Goal: Task Accomplishment & Management: Manage account settings

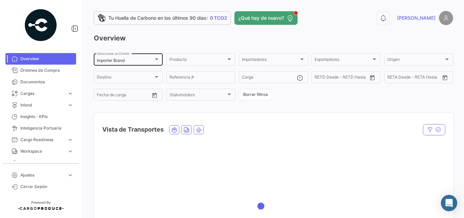
click at [142, 57] on div "Importer Brand Seleccionar un Cliente" at bounding box center [128, 58] width 63 height 13
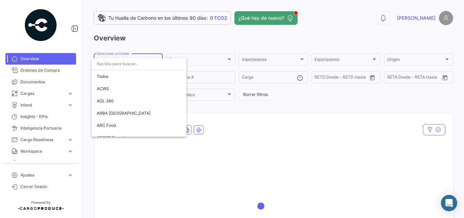
scroll to position [1231, 0]
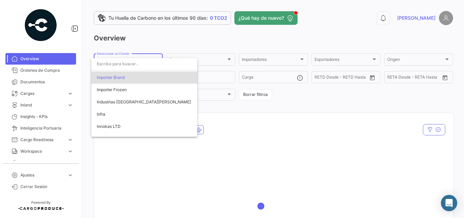
click at [138, 62] on input "dropdown search" at bounding box center [144, 64] width 106 height 12
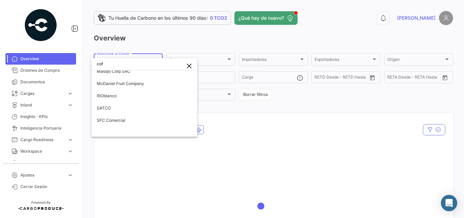
scroll to position [0, 0]
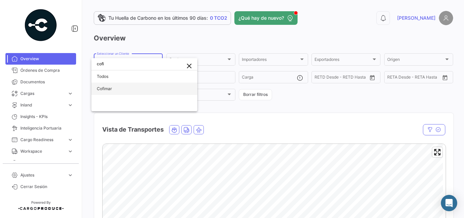
type input "cofi"
click at [122, 87] on span "Cofimar" at bounding box center [144, 88] width 95 height 12
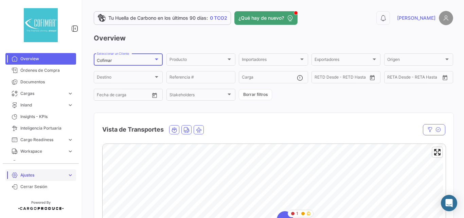
click at [32, 174] on span "Ajustes" at bounding box center [42, 175] width 44 height 6
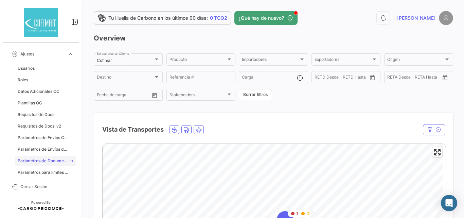
click at [39, 157] on link "Parámetros de Documentos" at bounding box center [45, 160] width 61 height 10
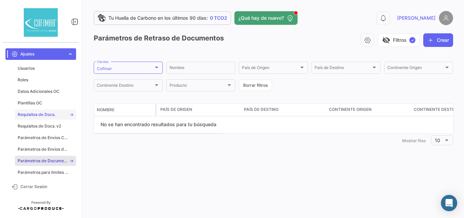
click at [33, 111] on link "Requisitos de Docs." at bounding box center [45, 114] width 61 height 10
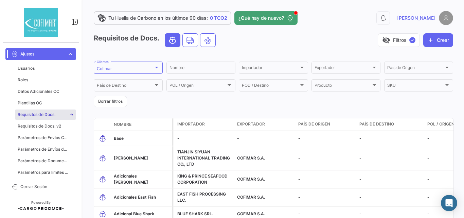
scroll to position [57, 0]
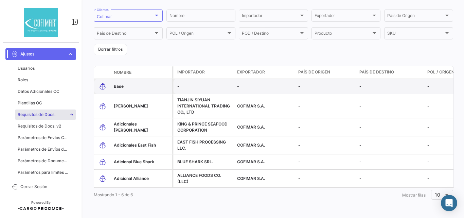
click at [122, 83] on span "Base" at bounding box center [119, 85] width 10 height 5
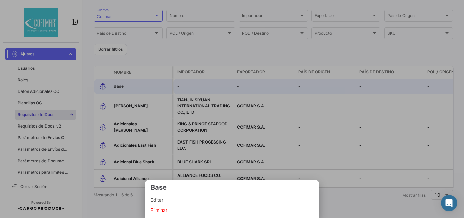
click at [169, 199] on span "Editar" at bounding box center [231, 199] width 163 height 8
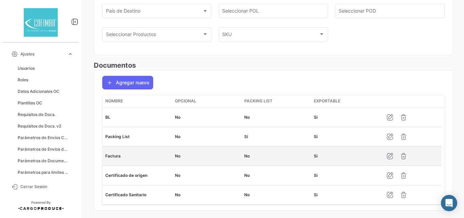
scroll to position [128, 0]
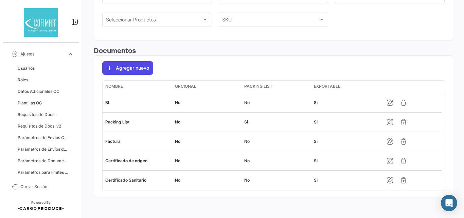
click at [135, 69] on button "Agregar nuevo" at bounding box center [127, 68] width 51 height 14
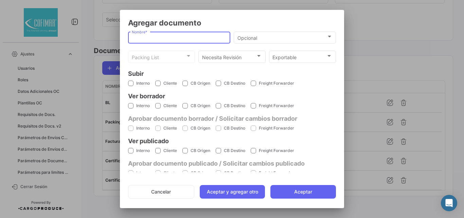
click at [177, 37] on input "Nombre *" at bounding box center [179, 38] width 95 height 6
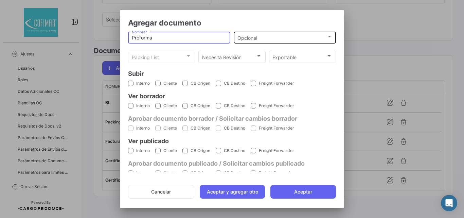
type input "Proforma"
click at [238, 42] on div "Opcional Opcional" at bounding box center [284, 36] width 95 height 13
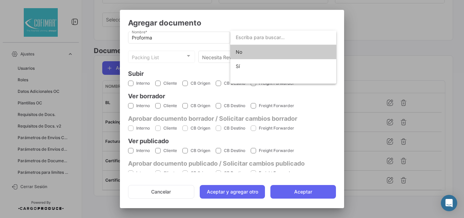
click at [249, 54] on span "No" at bounding box center [282, 52] width 95 height 14
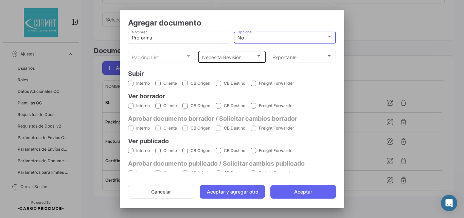
click at [231, 58] on span "Necesita Revisión" at bounding box center [229, 57] width 54 height 6
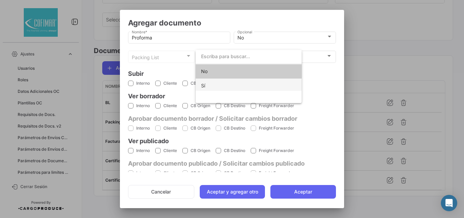
click at [216, 81] on span "Sí" at bounding box center [248, 85] width 95 height 14
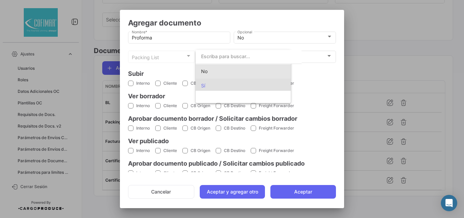
scroll to position [0, 0]
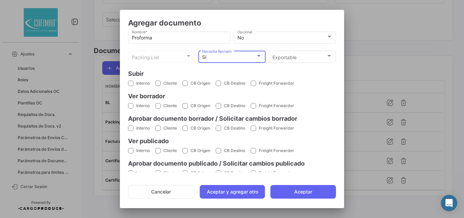
click at [131, 83] on span at bounding box center [130, 82] width 5 height 5
click at [131, 86] on input "Interno" at bounding box center [130, 86] width 0 height 0
checkbox input "true"
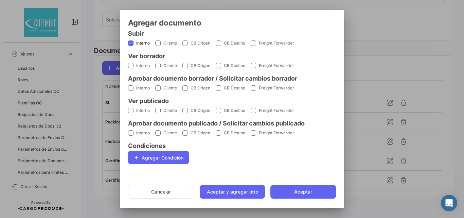
click at [131, 67] on span at bounding box center [130, 65] width 5 height 5
click at [131, 68] on input "Interno" at bounding box center [130, 68] width 0 height 0
checkbox input "true"
click at [159, 68] on span at bounding box center [157, 65] width 5 height 5
click at [158, 68] on input "Cliente" at bounding box center [157, 68] width 0 height 0
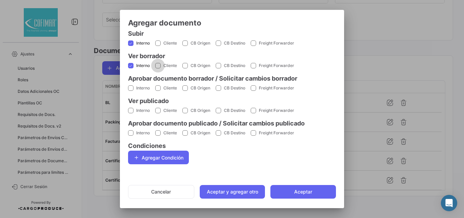
checkbox input "true"
click at [132, 89] on span at bounding box center [130, 87] width 5 height 5
click at [131, 91] on input "Interno" at bounding box center [130, 91] width 0 height 0
checkbox input "true"
click at [158, 87] on span at bounding box center [157, 87] width 5 height 5
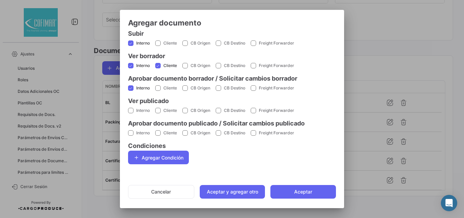
click at [158, 91] on input "Cliente" at bounding box center [157, 91] width 0 height 0
checkbox input "true"
click at [133, 108] on span at bounding box center [130, 110] width 5 height 5
click at [131, 113] on input "Interno" at bounding box center [130, 113] width 0 height 0
checkbox input "true"
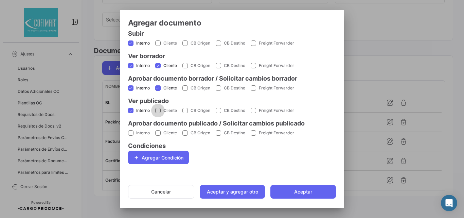
click at [158, 111] on span at bounding box center [157, 110] width 5 height 5
click at [158, 113] on input "Cliente" at bounding box center [157, 113] width 0 height 0
checkbox input "true"
click at [130, 132] on span at bounding box center [130, 132] width 5 height 5
click at [130, 135] on input "Interno" at bounding box center [130, 135] width 0 height 0
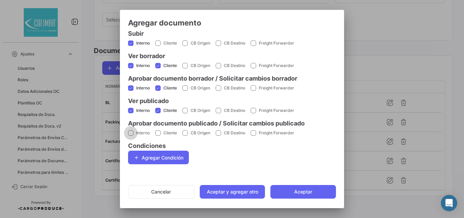
checkbox input "true"
click at [292, 189] on button "Aceptar" at bounding box center [302, 192] width 65 height 14
checkbox input "false"
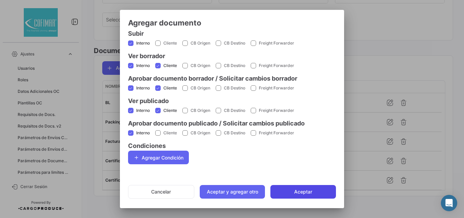
checkbox input "false"
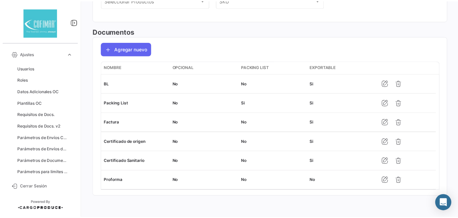
scroll to position [0, 0]
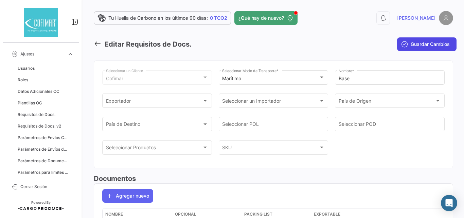
click at [438, 46] on span "Guardar Cambios" at bounding box center [429, 44] width 39 height 7
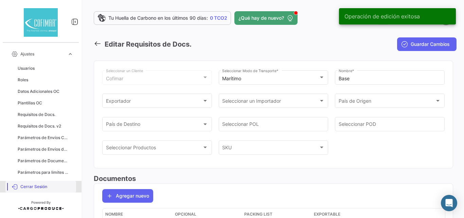
click at [37, 186] on span "Cerrar Sesión" at bounding box center [46, 186] width 53 height 6
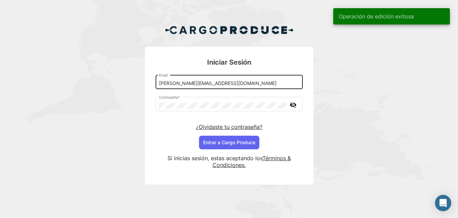
drag, startPoint x: 178, startPoint y: 83, endPoint x: 189, endPoint y: 84, distance: 10.9
click at [178, 83] on input "[PERSON_NAME][EMAIL_ADDRESS][DOMAIN_NAME]" at bounding box center [229, 83] width 140 height 6
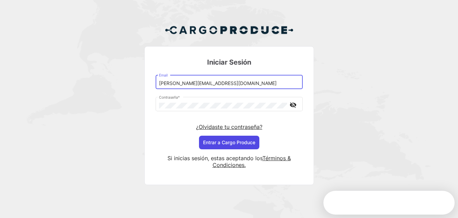
type input "[PERSON_NAME][EMAIL_ADDRESS][DOMAIN_NAME]"
click at [232, 144] on button "Entrar a Cargo Produce" at bounding box center [229, 142] width 60 height 14
